Goal: Contribute content

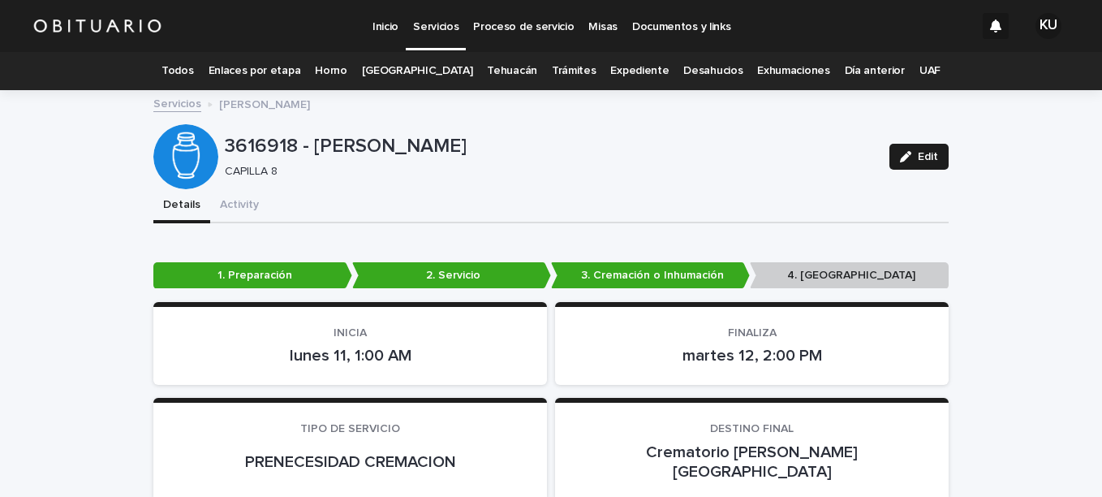
click at [193, 62] on link "Todos" at bounding box center [177, 71] width 32 height 38
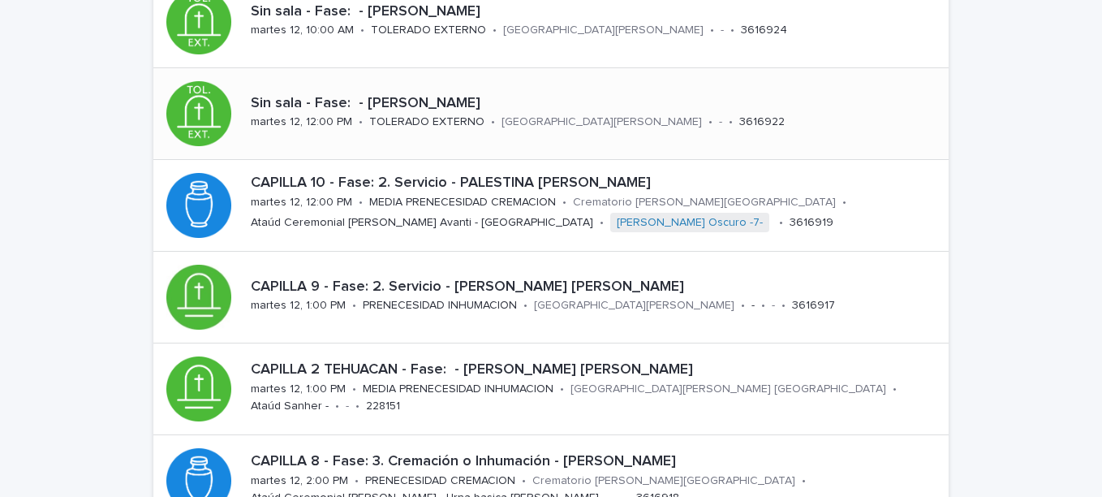
scroll to position [195, 0]
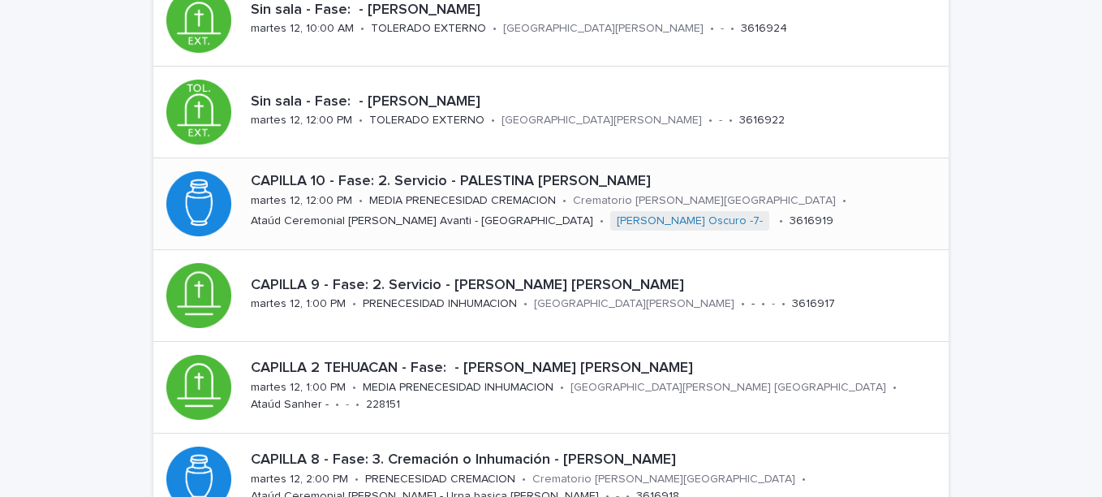
click at [547, 173] on p "CAPILLA 10 - Fase: 2. Servicio - PALESTINA [PERSON_NAME]" at bounding box center [596, 182] width 691 height 18
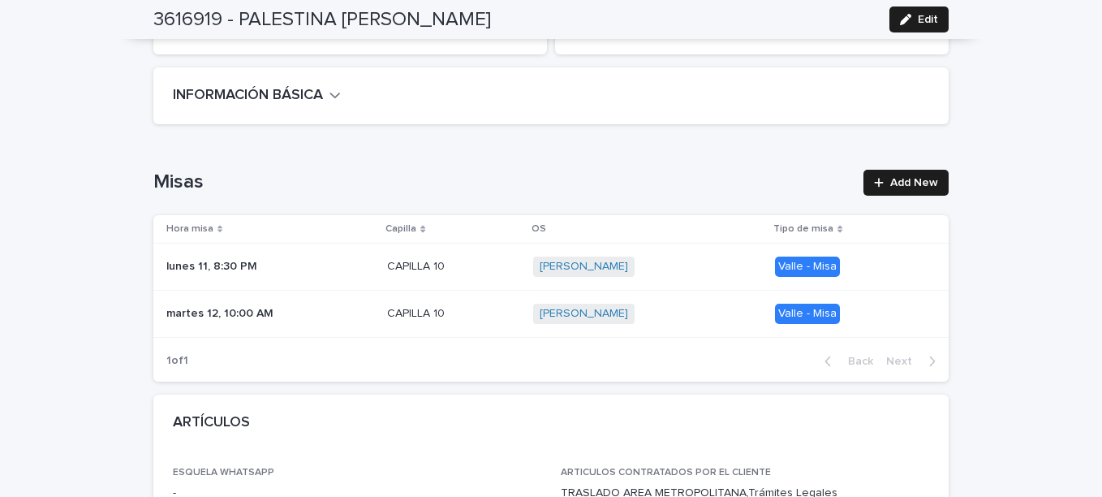
scroll to position [487, 0]
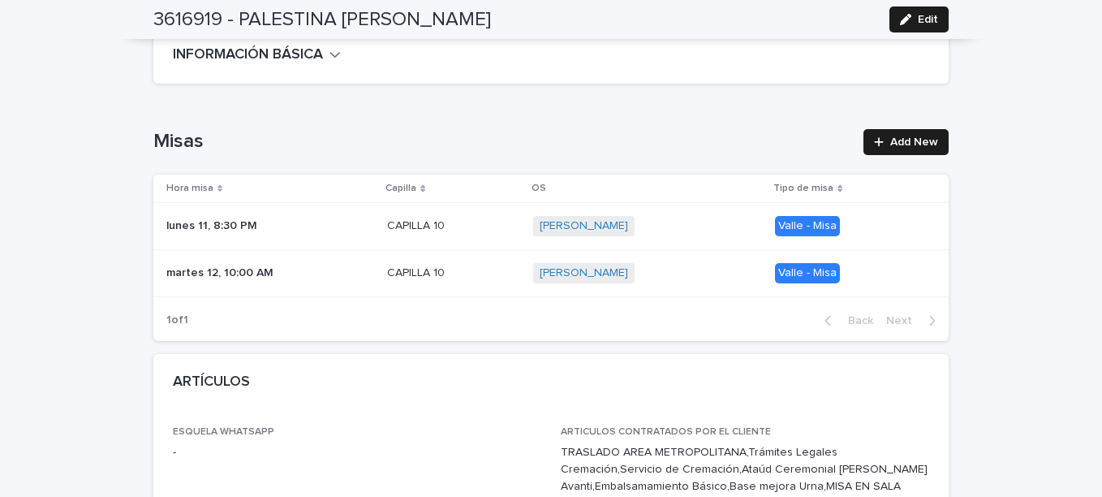
click at [387, 263] on p "CAPILLA 10" at bounding box center [417, 271] width 61 height 17
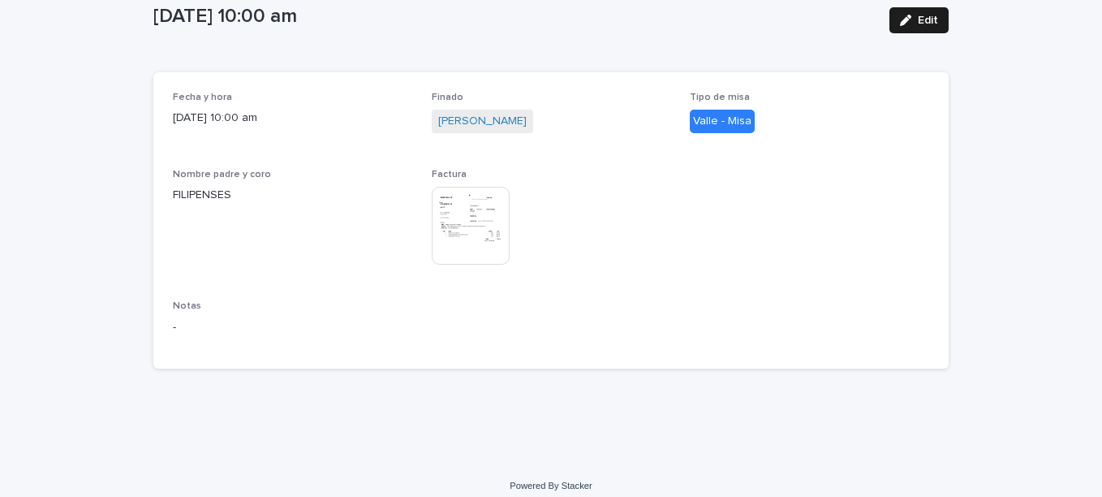
scroll to position [148, 0]
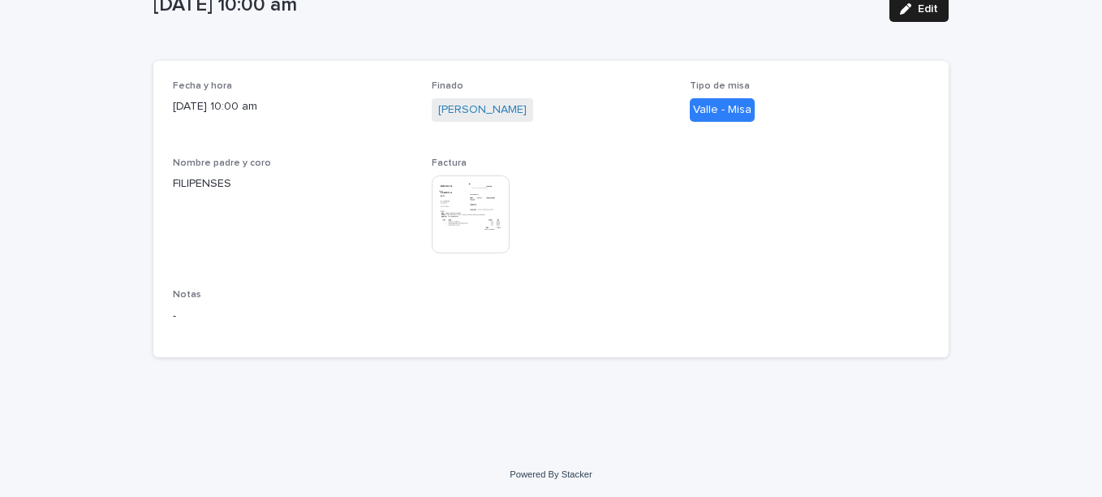
click at [475, 209] on img at bounding box center [471, 214] width 78 height 78
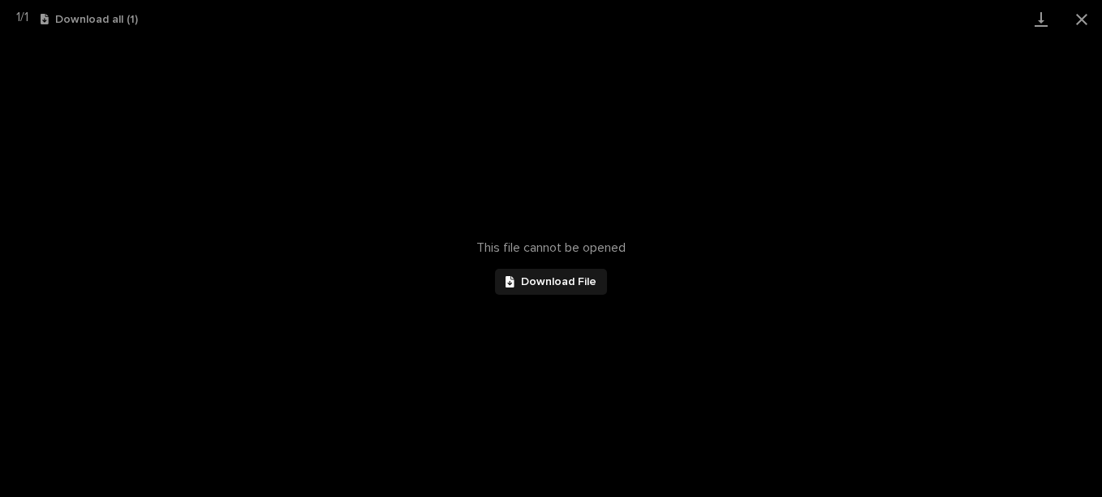
click at [556, 276] on span "Download File" at bounding box center [558, 281] width 75 height 11
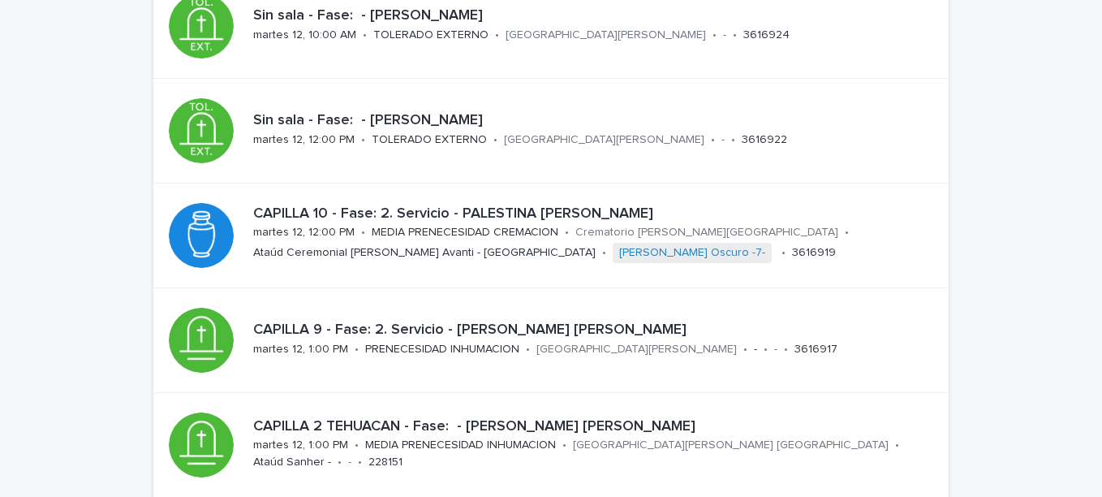
scroll to position [162, 0]
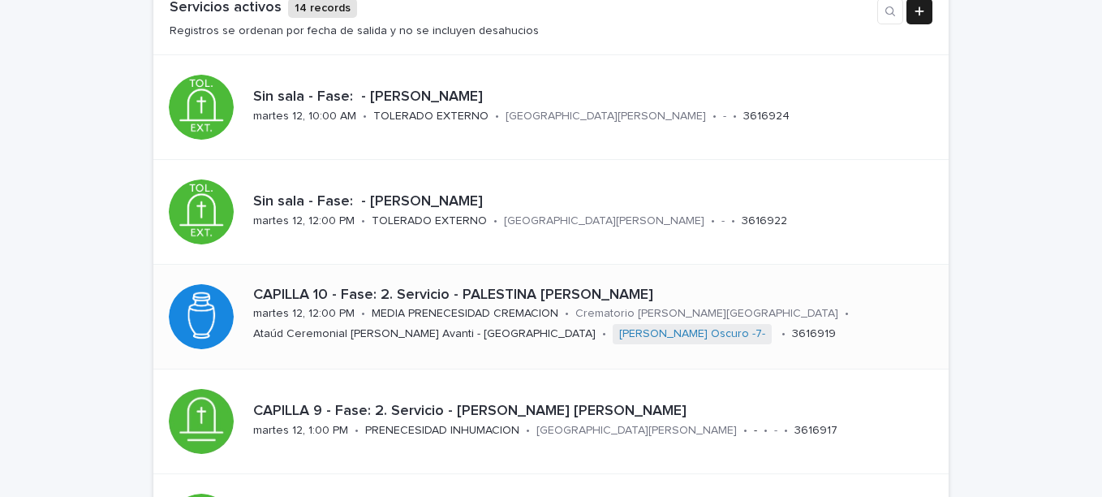
click at [517, 292] on p "CAPILLA 10 - Fase: 2. Servicio - PALESTINA [PERSON_NAME]" at bounding box center [591, 295] width 676 height 18
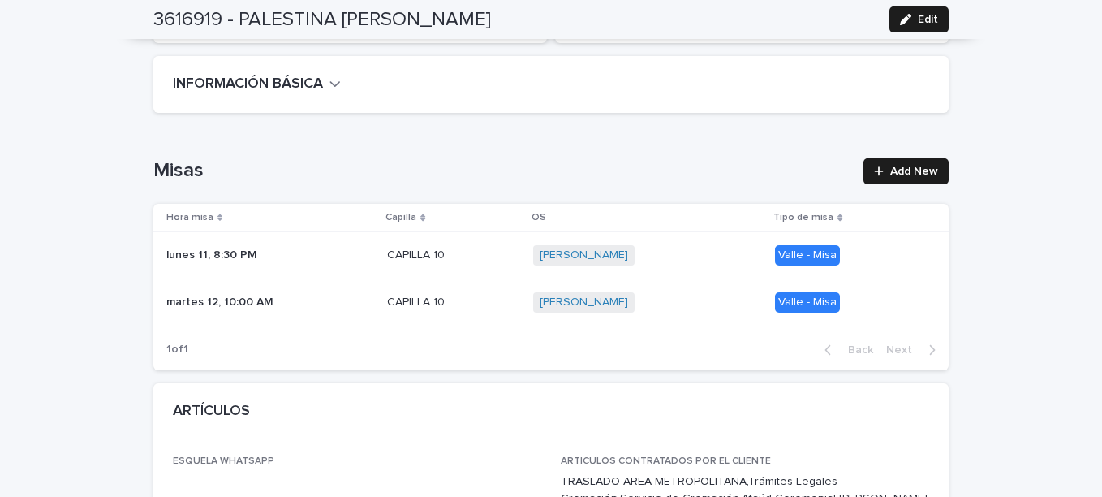
scroll to position [487, 0]
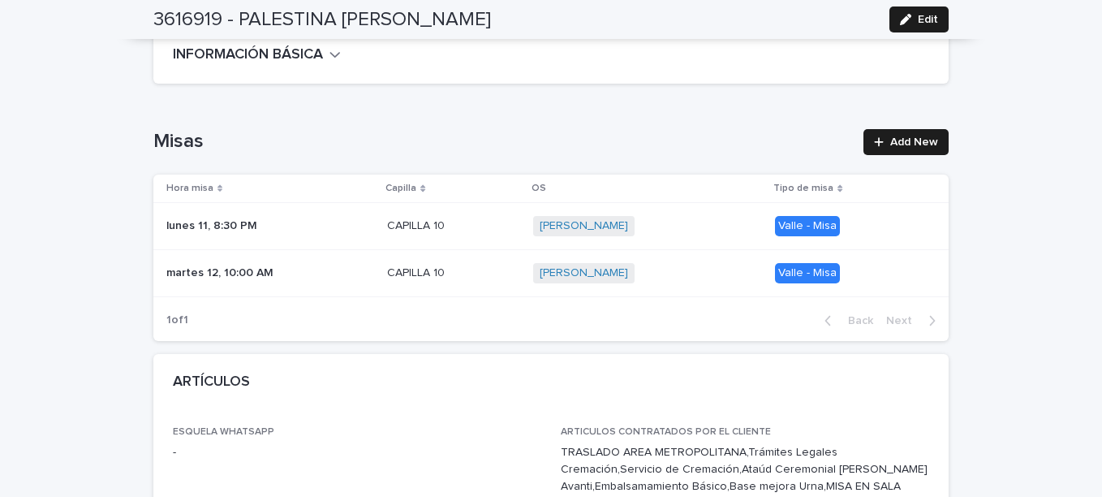
click at [387, 263] on p "CAPILLA 10" at bounding box center [417, 271] width 61 height 17
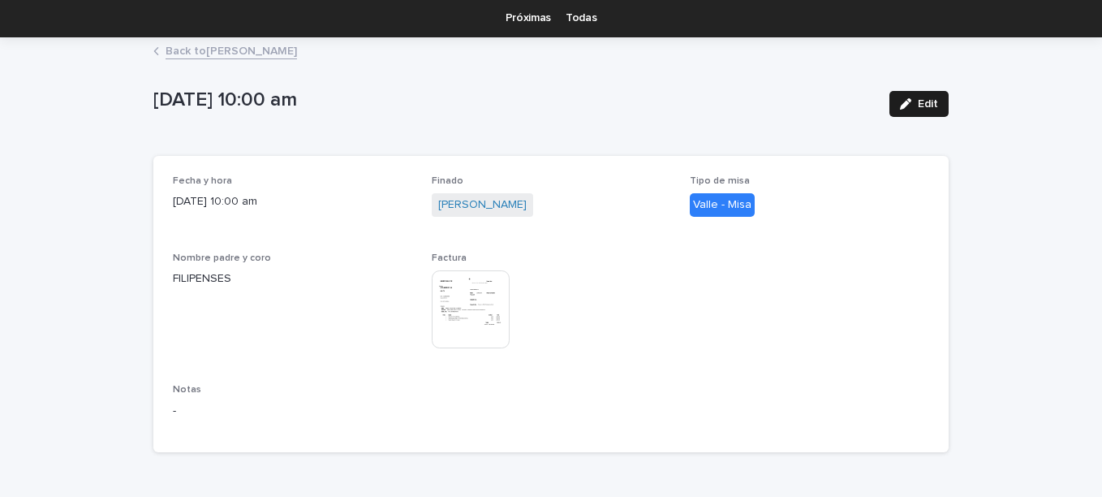
scroll to position [81, 0]
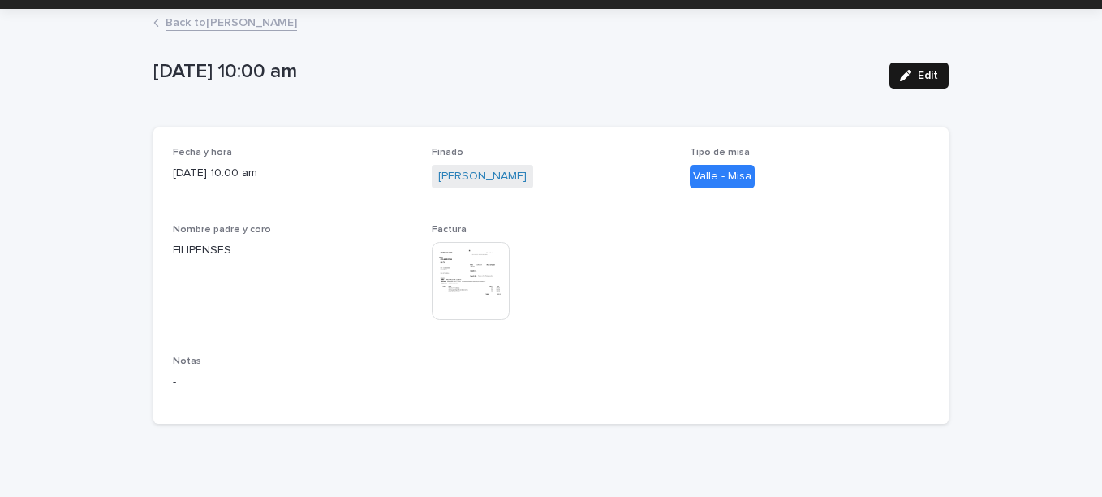
click at [934, 78] on button "Edit" at bounding box center [918, 75] width 59 height 26
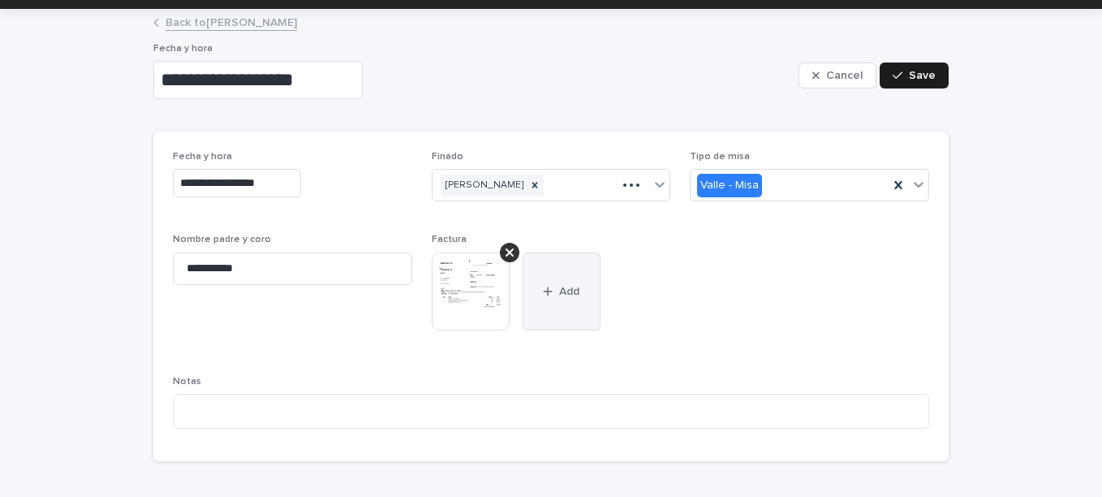
click at [569, 291] on button "Add" at bounding box center [561, 291] width 78 height 78
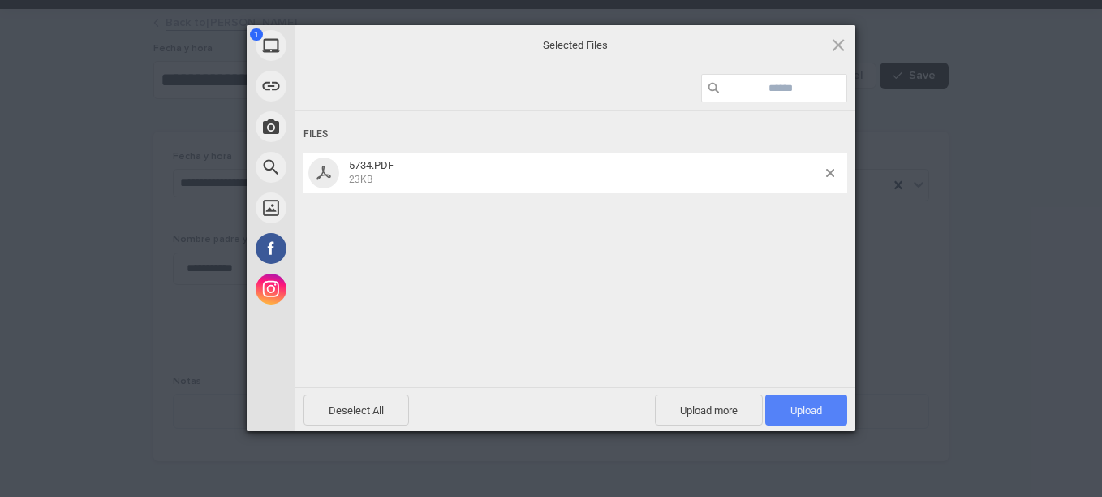
click at [775, 402] on span "Upload 1" at bounding box center [806, 409] width 82 height 31
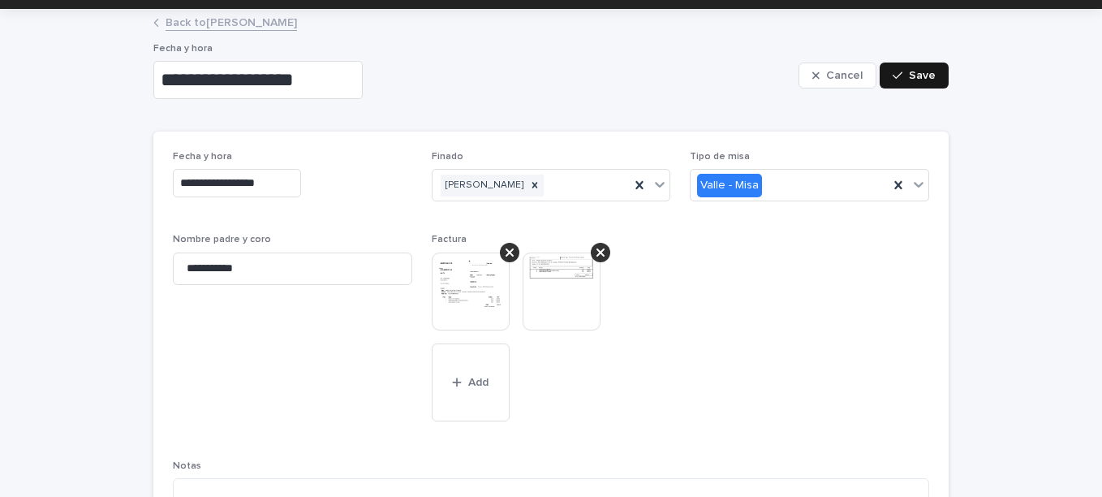
click at [894, 73] on icon "button" at bounding box center [897, 75] width 10 height 11
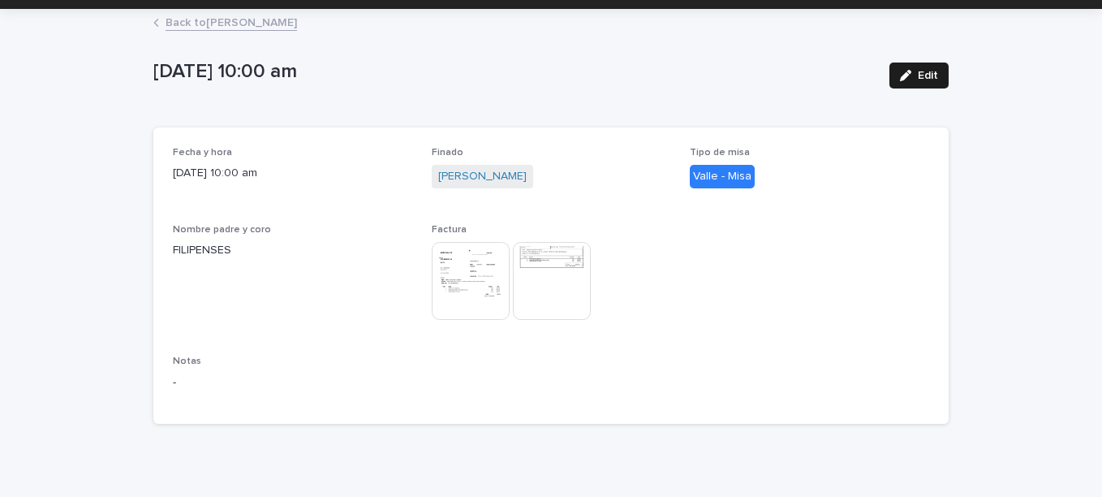
scroll to position [0, 0]
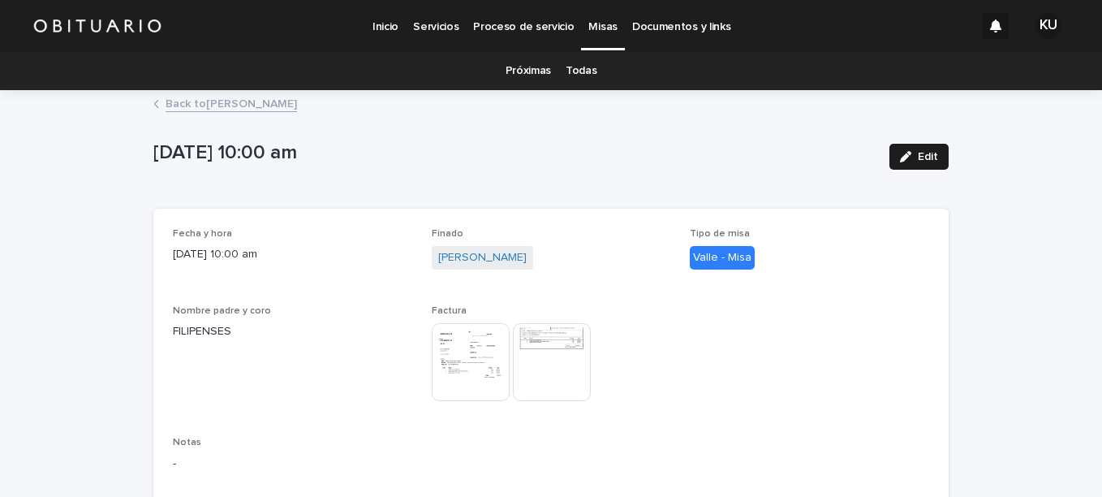
click at [385, 29] on p "Inicio" at bounding box center [385, 17] width 26 height 34
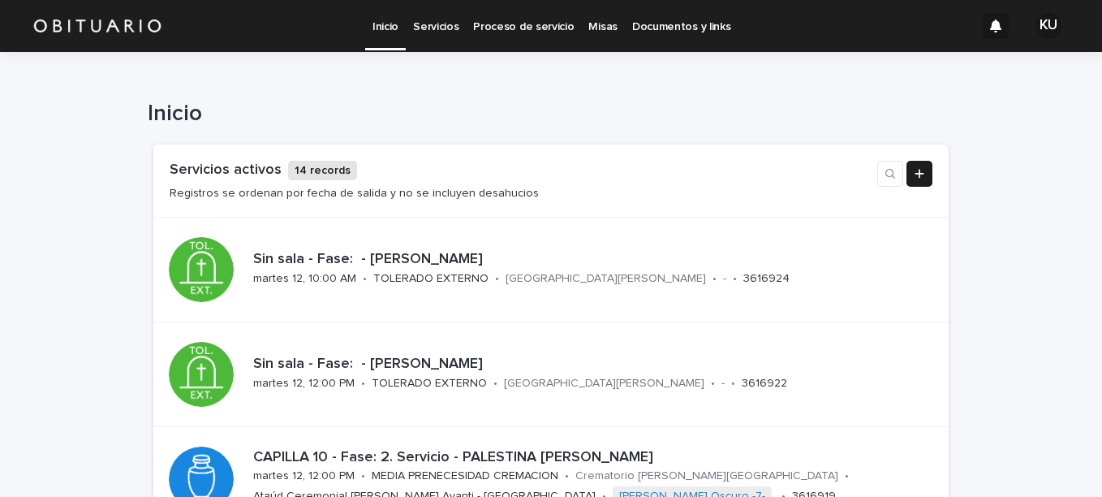
click at [415, 37] on link "Servicios" at bounding box center [436, 25] width 60 height 50
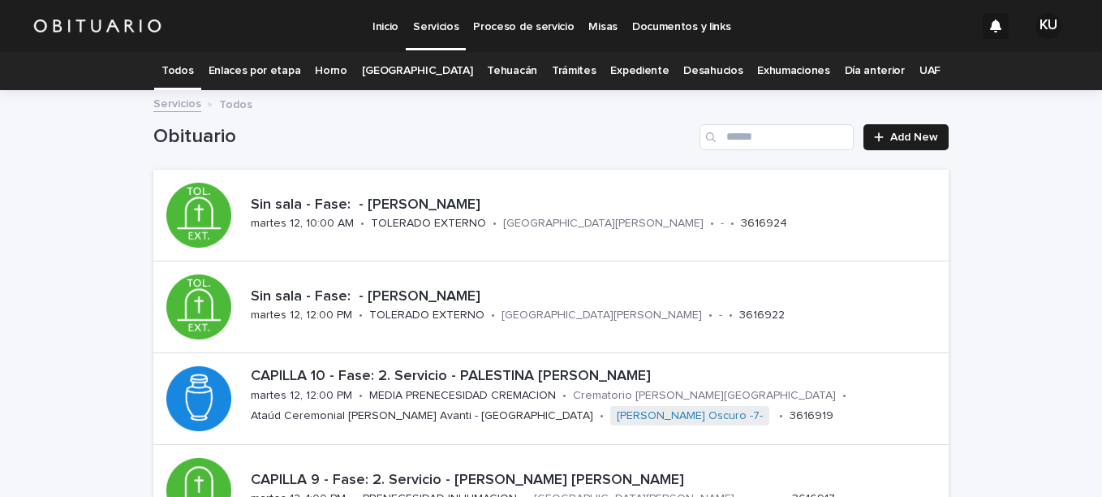
click at [193, 73] on link "Todos" at bounding box center [177, 71] width 32 height 38
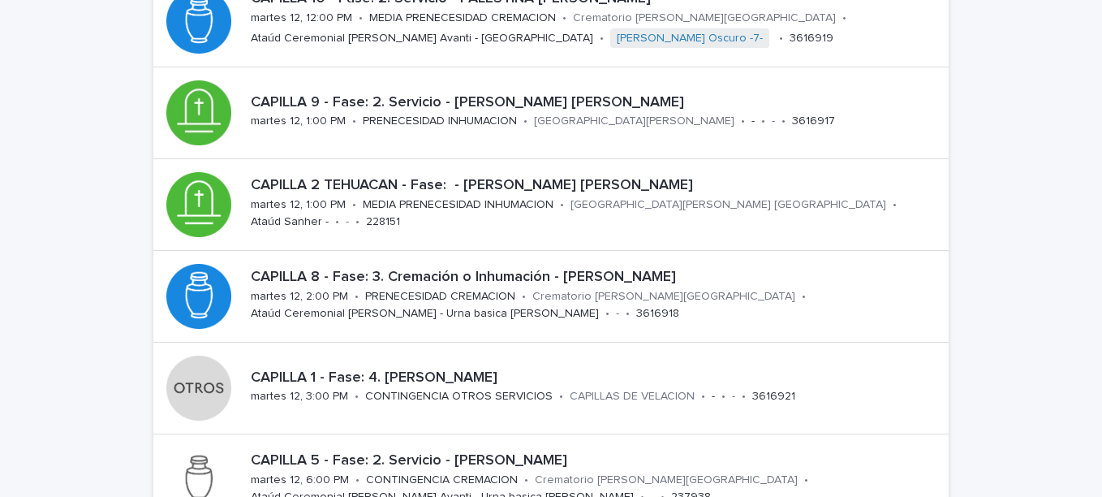
scroll to position [406, 0]
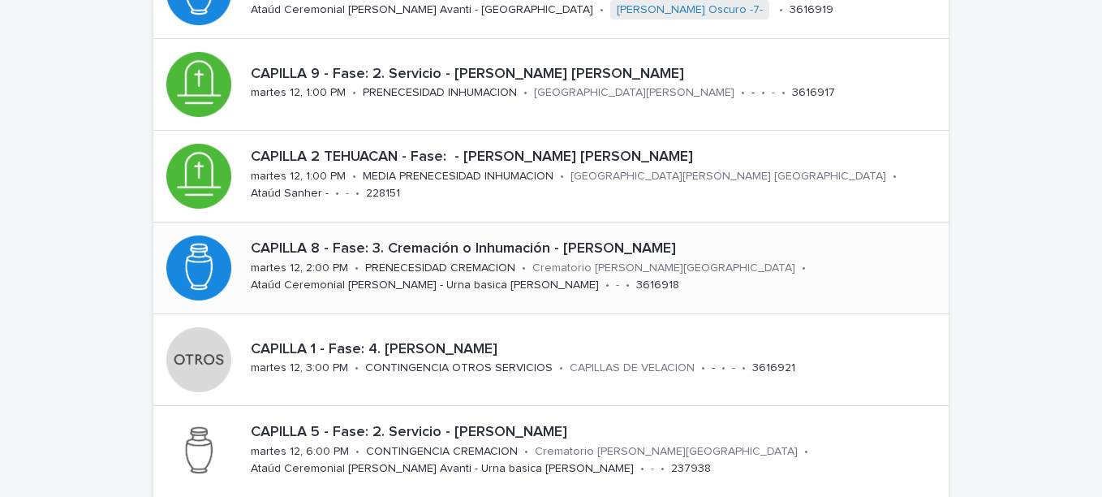
click at [434, 249] on p "CAPILLA 8 - Fase: 3. Cremación o Inhumación - [PERSON_NAME]" at bounding box center [596, 249] width 691 height 18
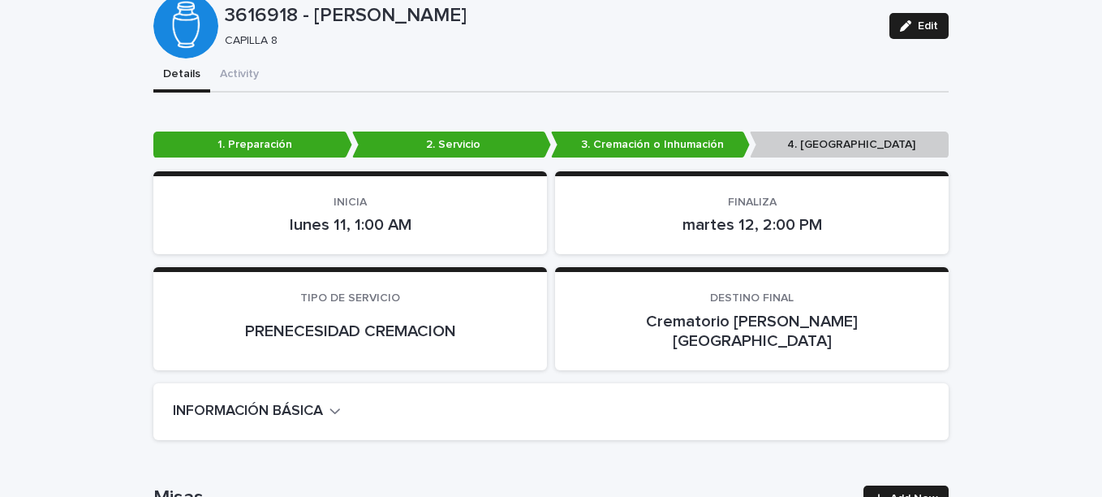
scroll to position [162, 0]
